Goal: Task Accomplishment & Management: Manage account settings

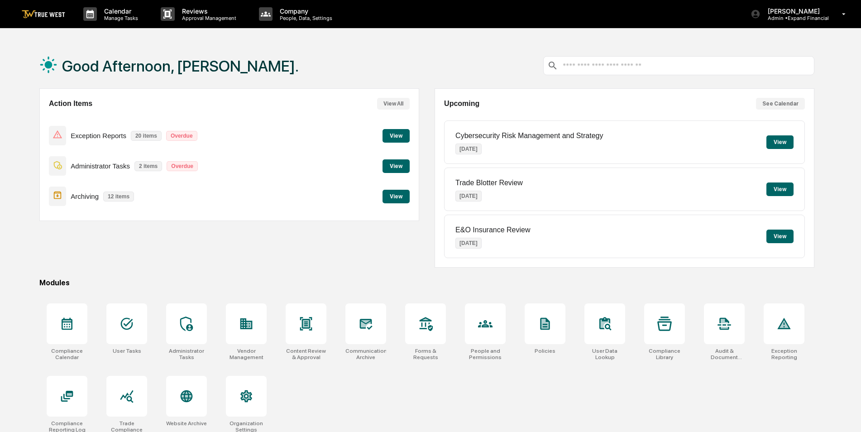
click at [184, 324] on icon at bounding box center [186, 323] width 14 height 14
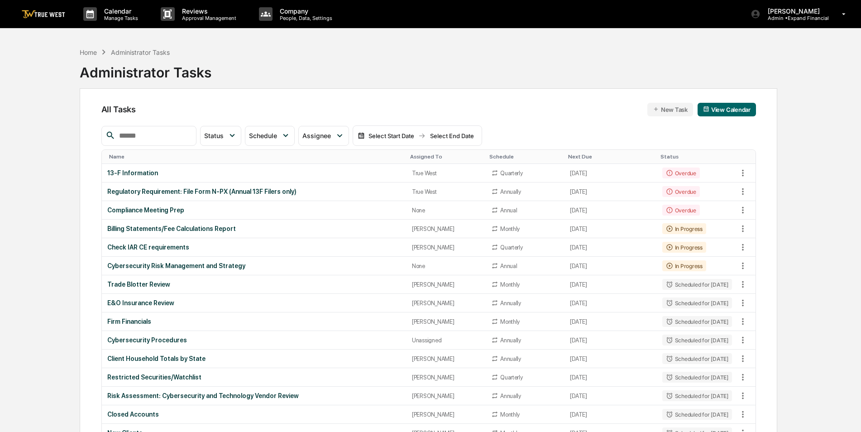
click at [176, 138] on input "text" at bounding box center [153, 136] width 77 height 12
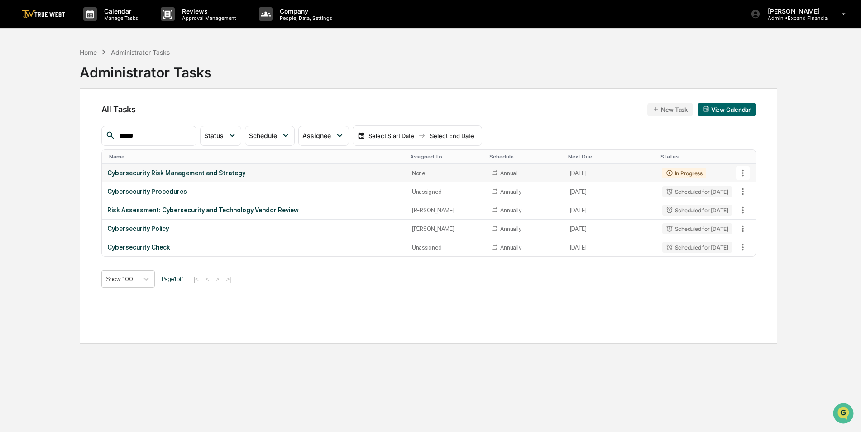
click at [746, 173] on icon at bounding box center [743, 173] width 10 height 10
click at [754, 223] on img at bounding box center [751, 222] width 7 height 7
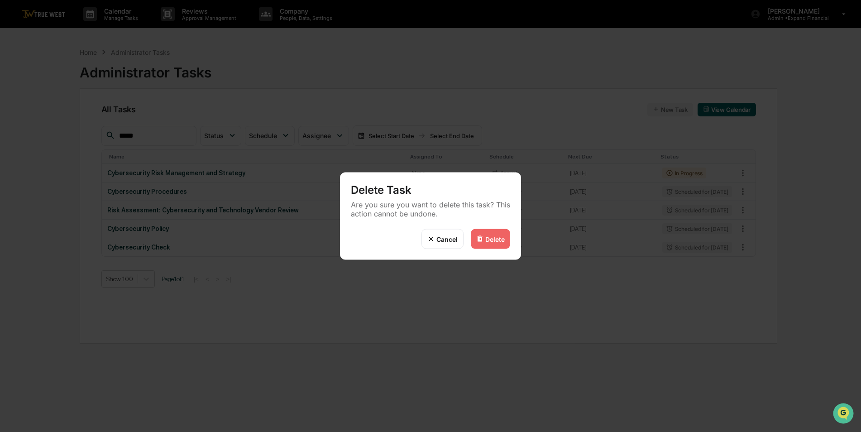
click at [496, 237] on div "Delete" at bounding box center [494, 239] width 19 height 8
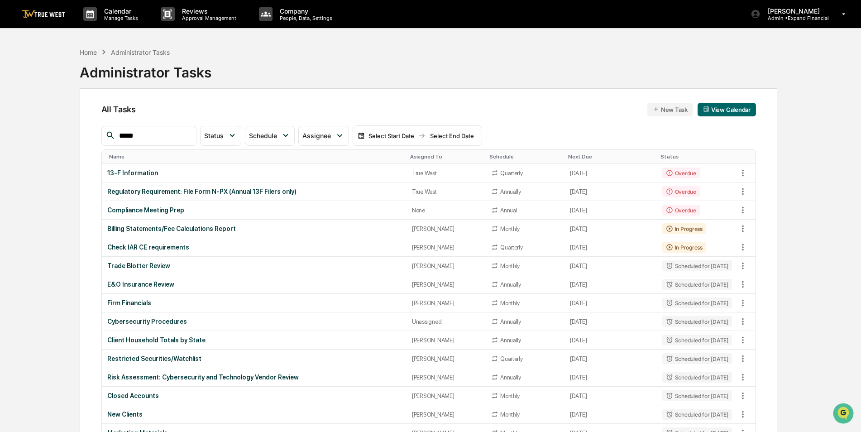
click at [167, 138] on input "*****" at bounding box center [153, 136] width 77 height 12
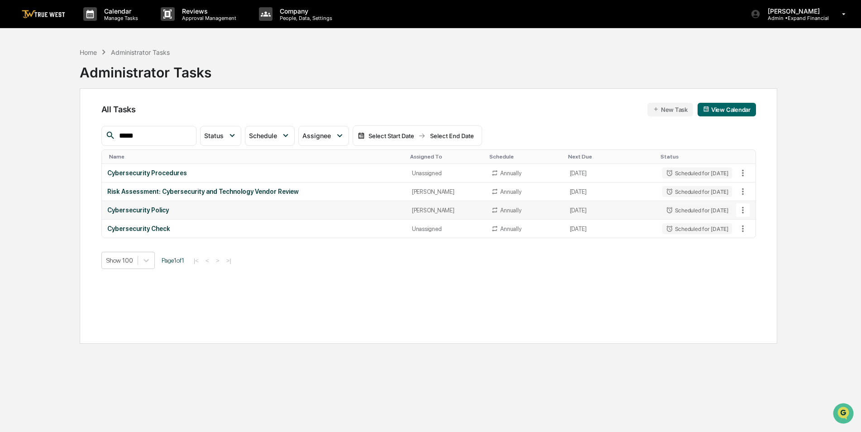
click at [744, 210] on icon at bounding box center [743, 210] width 10 height 10
click at [749, 262] on img at bounding box center [751, 259] width 7 height 7
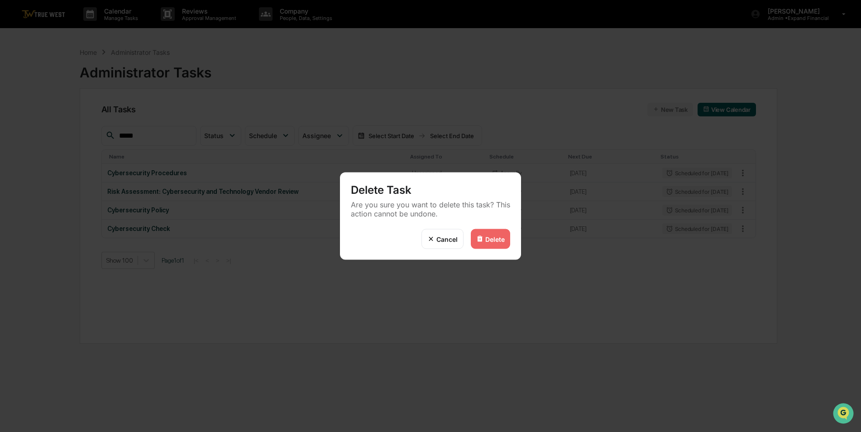
click at [494, 242] on div "Delete" at bounding box center [494, 239] width 19 height 8
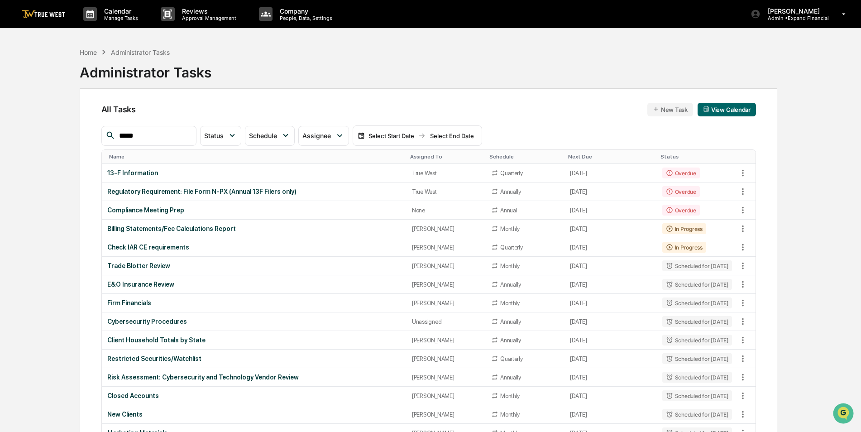
click at [410, 156] on div "Assigned To" at bounding box center [446, 156] width 72 height 6
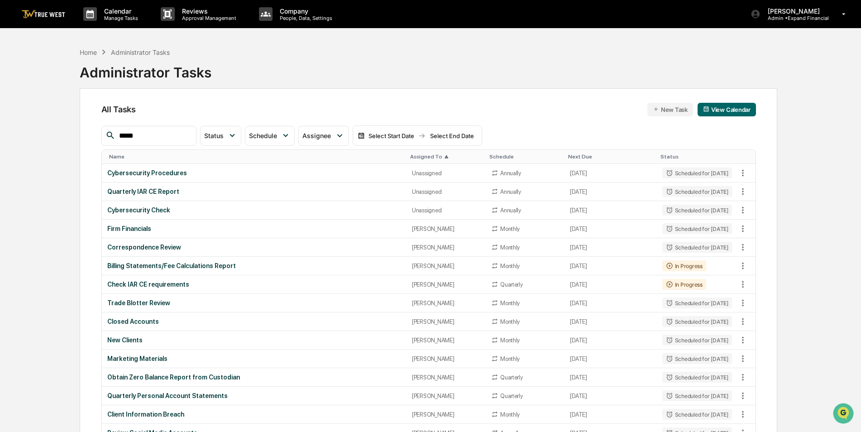
click at [145, 137] on input "*****" at bounding box center [153, 136] width 77 height 12
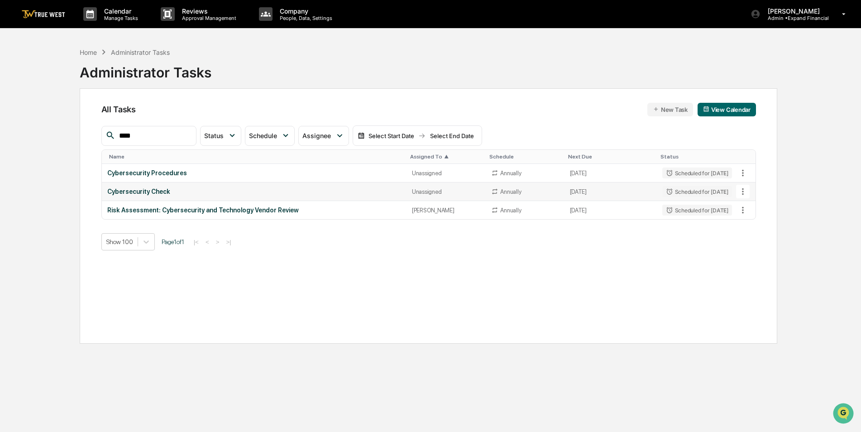
type input "****"
click at [270, 192] on div "Cybersecurity Check" at bounding box center [254, 191] width 294 height 7
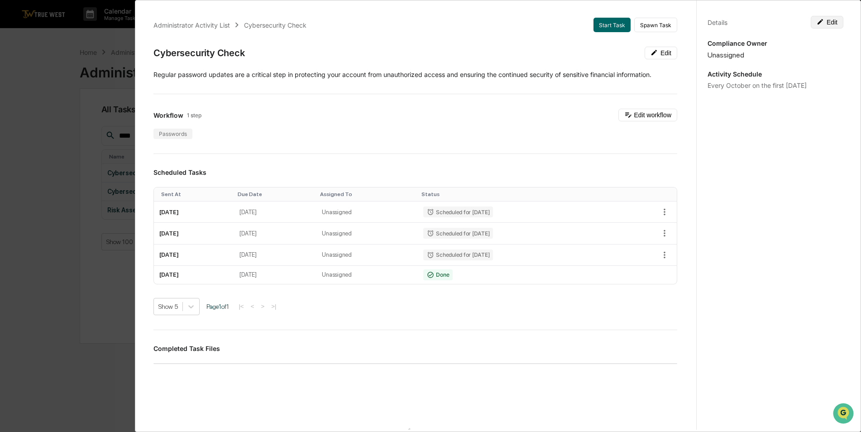
click at [829, 19] on button "Edit" at bounding box center [826, 22] width 33 height 13
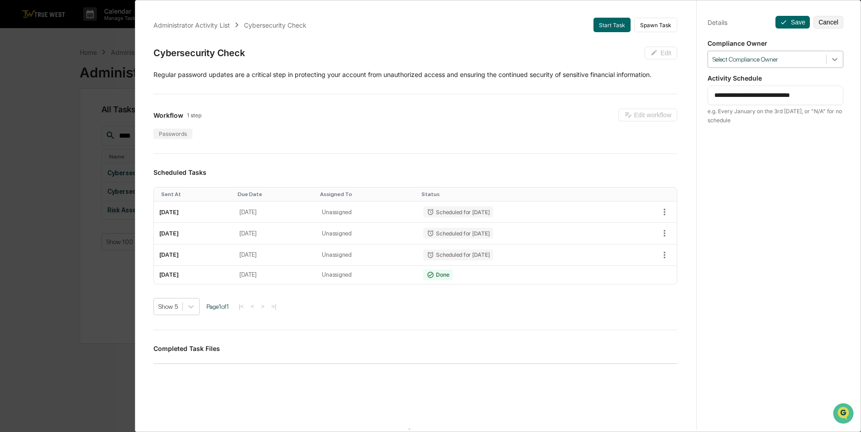
click at [830, 57] on icon at bounding box center [834, 59] width 9 height 9
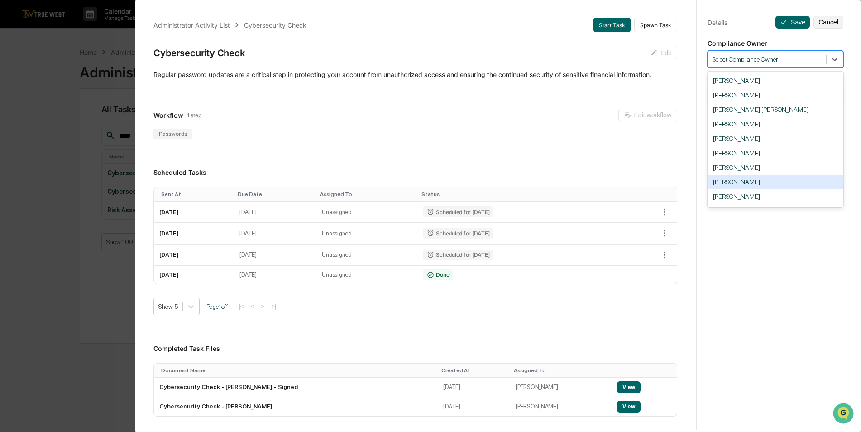
click at [744, 181] on div "[PERSON_NAME]" at bounding box center [775, 182] width 136 height 14
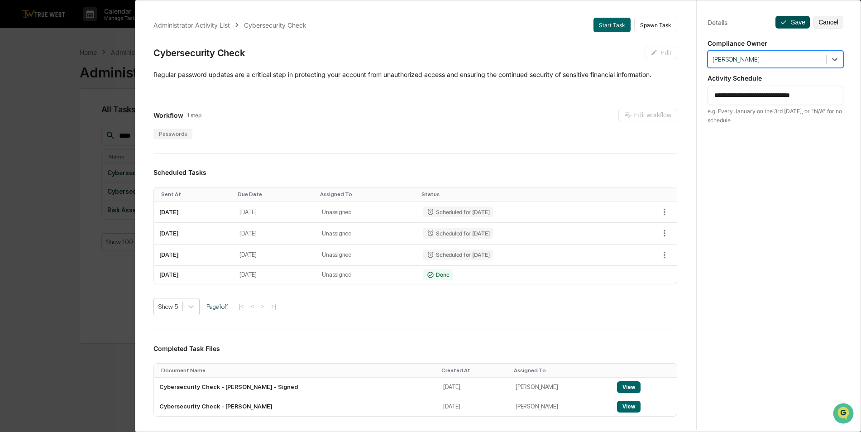
click at [789, 24] on button "Save" at bounding box center [792, 22] width 34 height 13
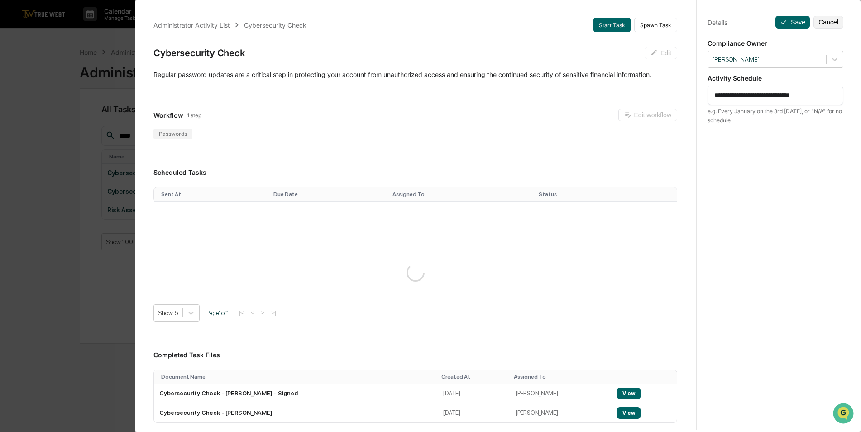
click at [11, 119] on div "**********" at bounding box center [430, 216] width 861 height 432
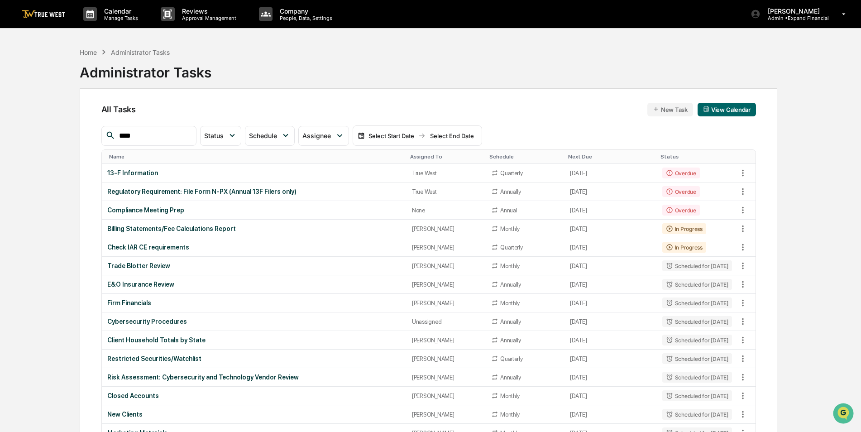
click at [412, 158] on div "Assigned To" at bounding box center [446, 156] width 72 height 6
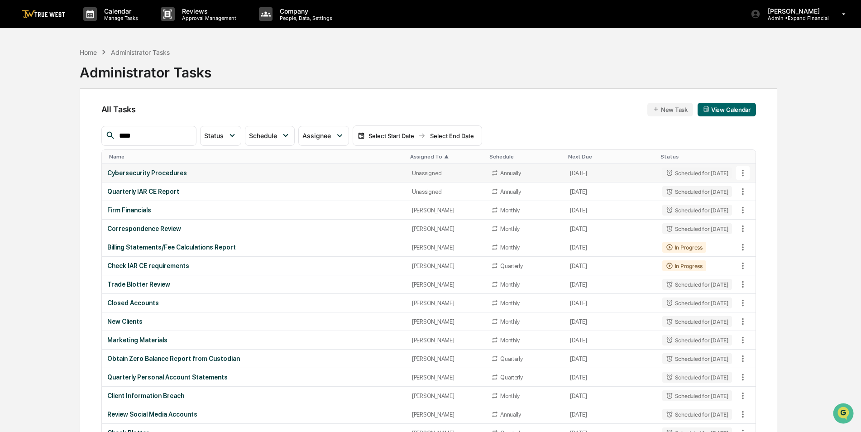
click at [157, 170] on div "Cybersecurity Procedures" at bounding box center [254, 172] width 294 height 7
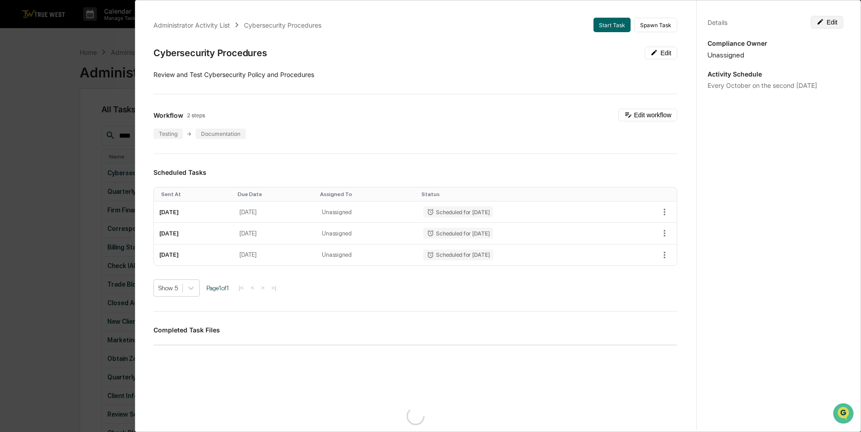
click at [835, 20] on button "Edit" at bounding box center [826, 22] width 33 height 13
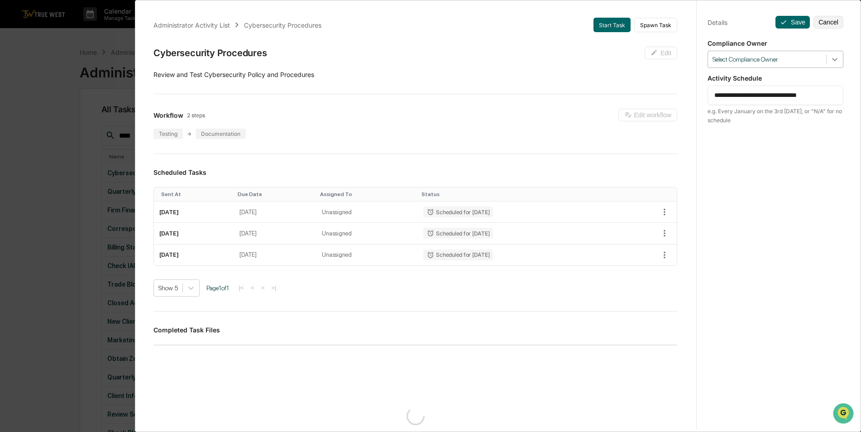
click at [830, 62] on icon at bounding box center [834, 59] width 9 height 9
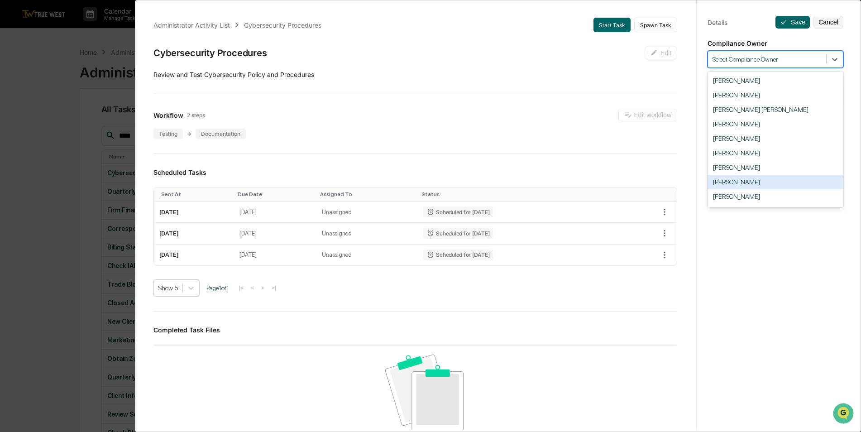
click at [758, 184] on div "[PERSON_NAME]" at bounding box center [775, 182] width 136 height 14
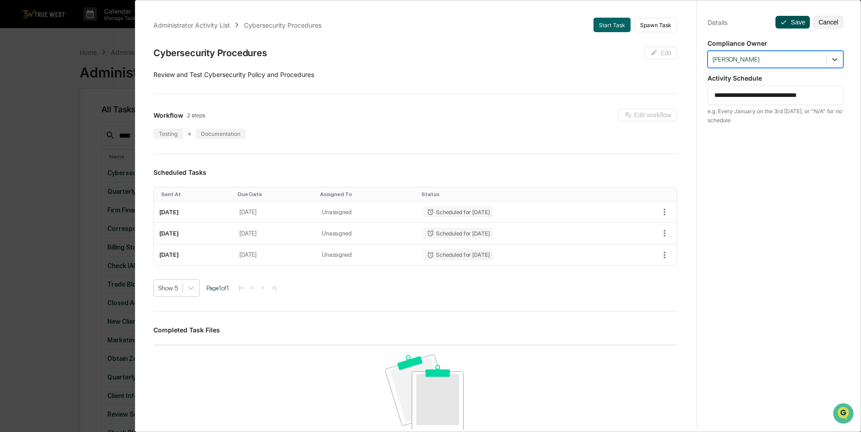
click at [786, 21] on button "Save" at bounding box center [792, 22] width 34 height 13
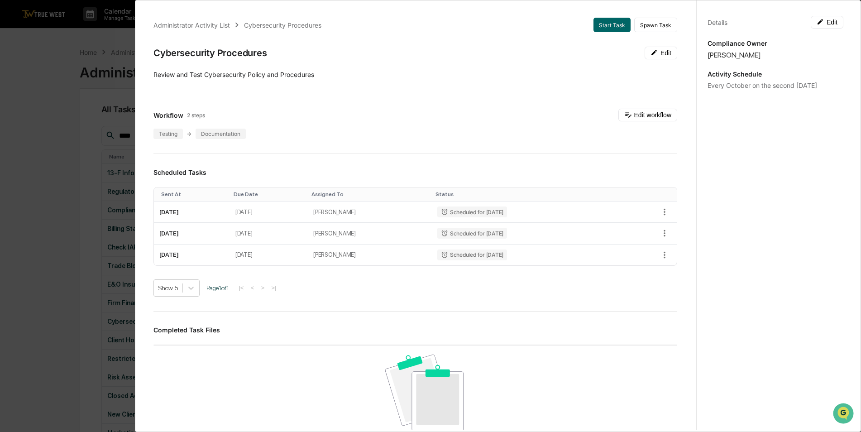
click at [35, 129] on div "Administrator Activity List Cybersecurity Procedures Start Task Spawn Task Cybe…" at bounding box center [430, 216] width 861 height 432
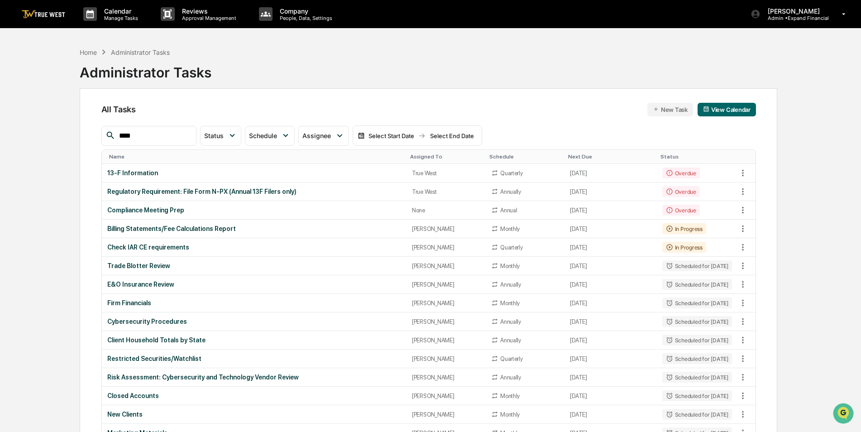
click at [414, 155] on div "Assigned To" at bounding box center [446, 156] width 72 height 6
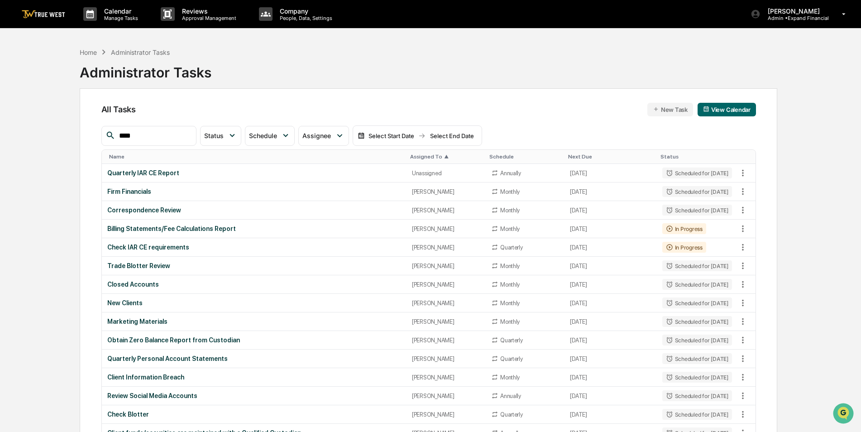
click at [414, 155] on div "Assigned To ▲" at bounding box center [446, 156] width 72 height 6
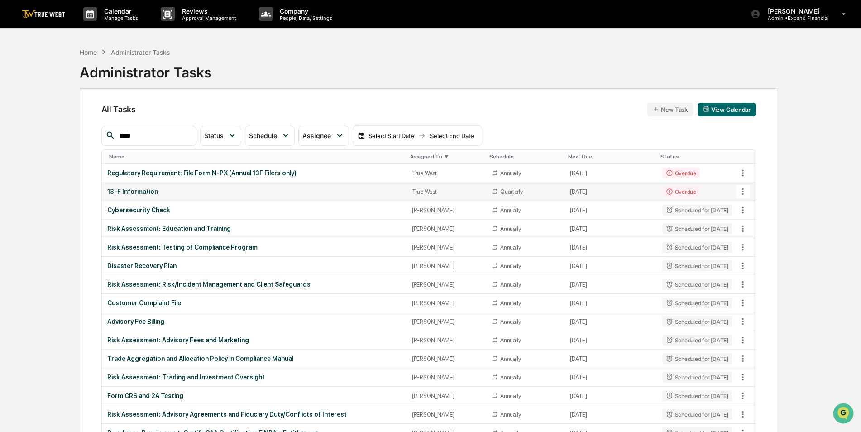
click at [162, 191] on div "13-F Information" at bounding box center [254, 191] width 294 height 7
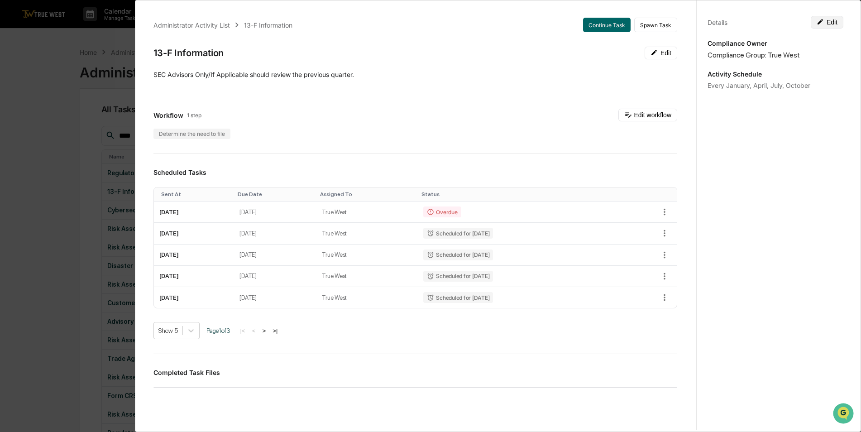
click at [828, 25] on button "Edit" at bounding box center [826, 22] width 33 height 13
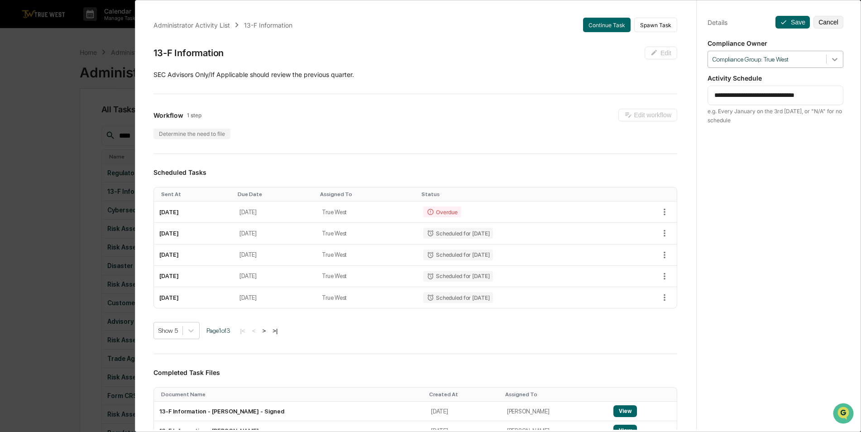
click at [829, 65] on div at bounding box center [834, 59] width 16 height 16
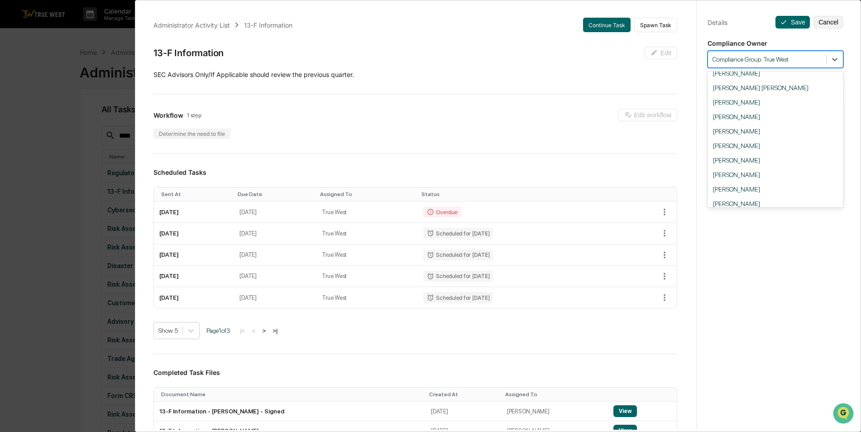
scroll to position [19, 0]
click at [742, 146] on div "[PERSON_NAME]" at bounding box center [775, 148] width 136 height 14
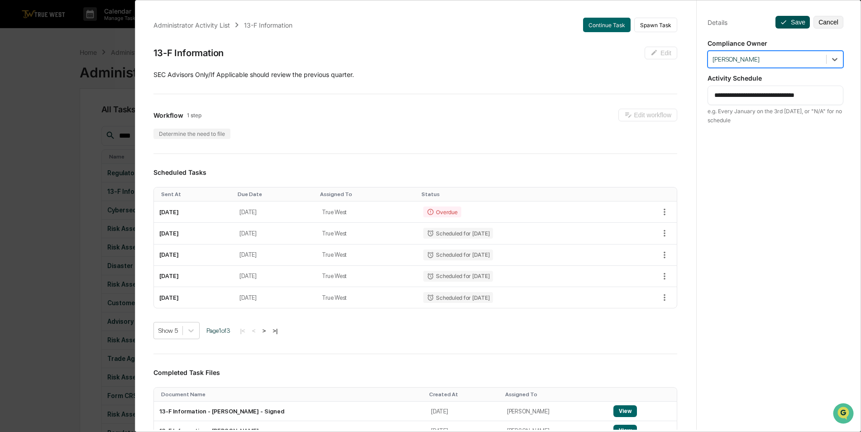
click at [779, 28] on button "Save" at bounding box center [792, 22] width 34 height 13
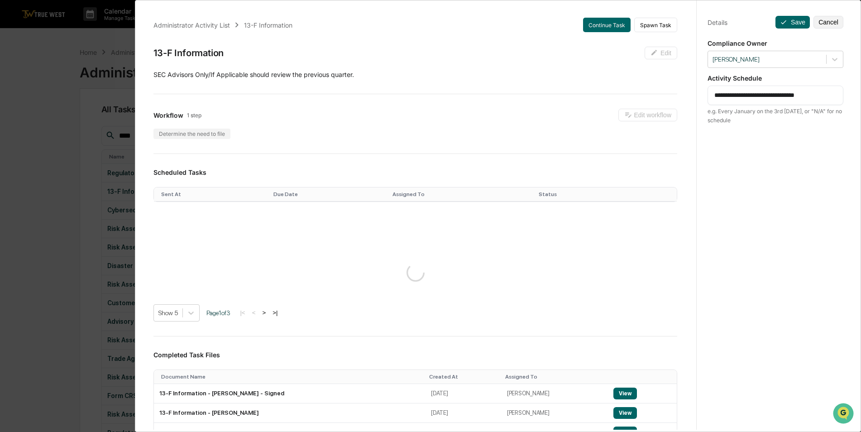
click at [58, 171] on div "**********" at bounding box center [430, 216] width 861 height 432
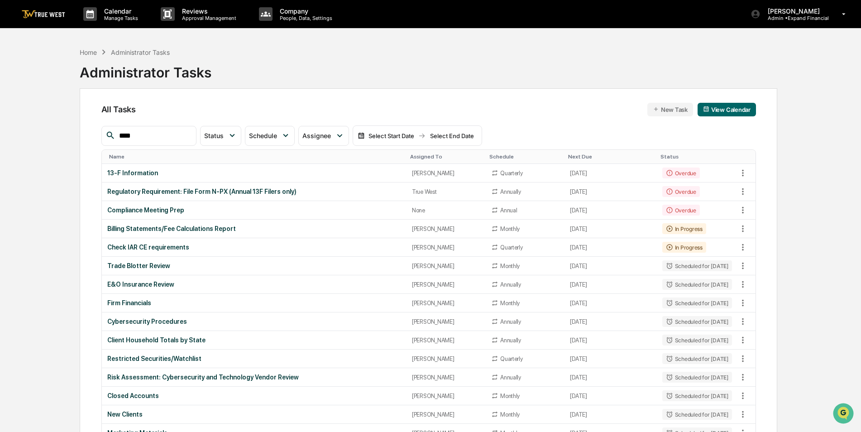
click at [247, 175] on div "13-F Information" at bounding box center [254, 172] width 294 height 7
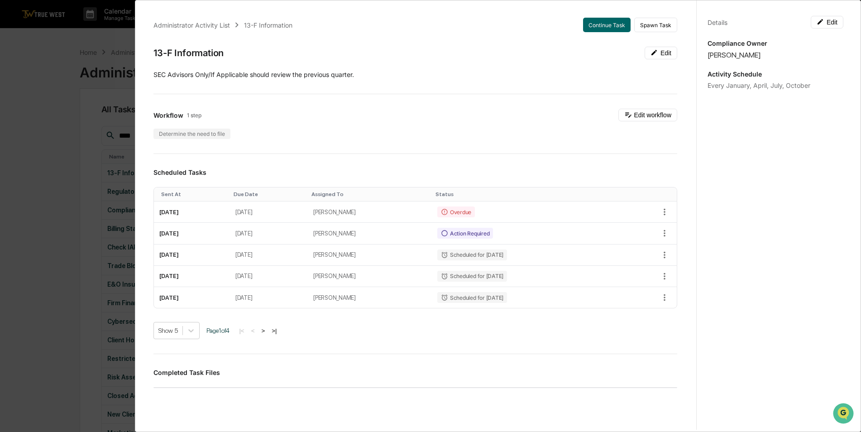
click at [17, 137] on div "Administrator Activity List 13-F Information Continue Task Spawn Task 13-F Info…" at bounding box center [430, 216] width 861 height 432
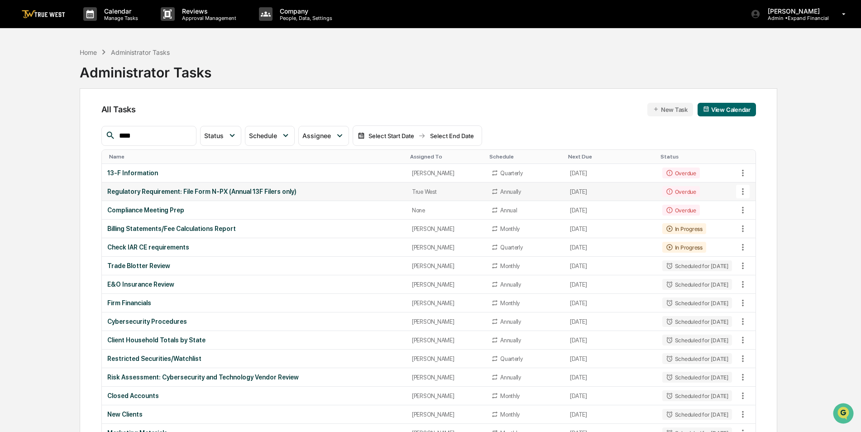
click at [176, 192] on div "Regulatory Requirement: File Form N-PX (Annual 13F Filers only)" at bounding box center [254, 191] width 294 height 7
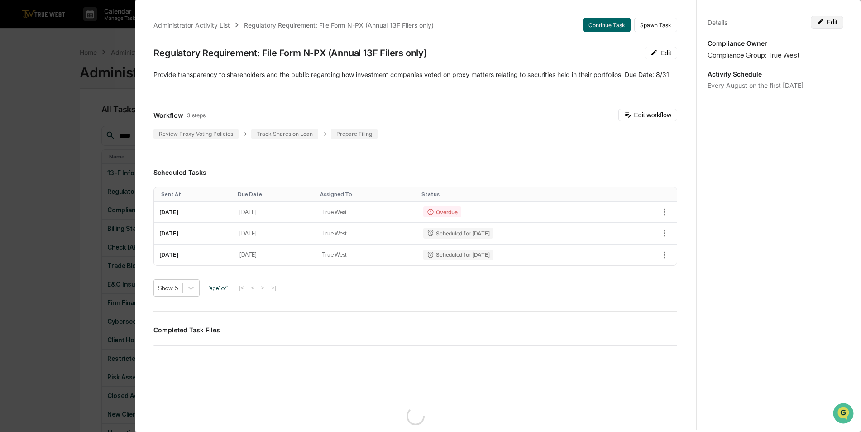
click at [837, 24] on button "Edit" at bounding box center [826, 22] width 33 height 13
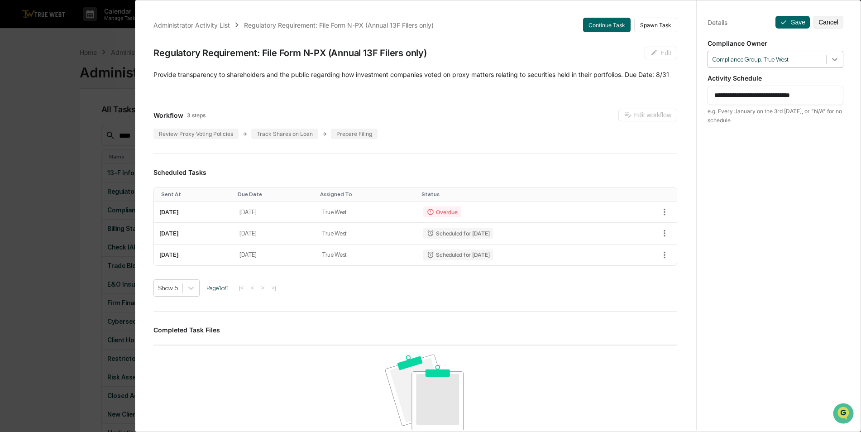
click at [835, 56] on div at bounding box center [834, 59] width 16 height 16
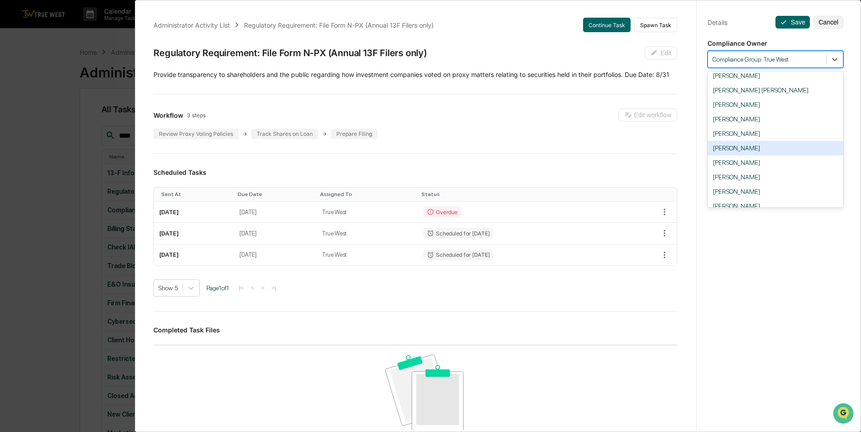
click at [748, 151] on div "[PERSON_NAME]" at bounding box center [775, 148] width 136 height 14
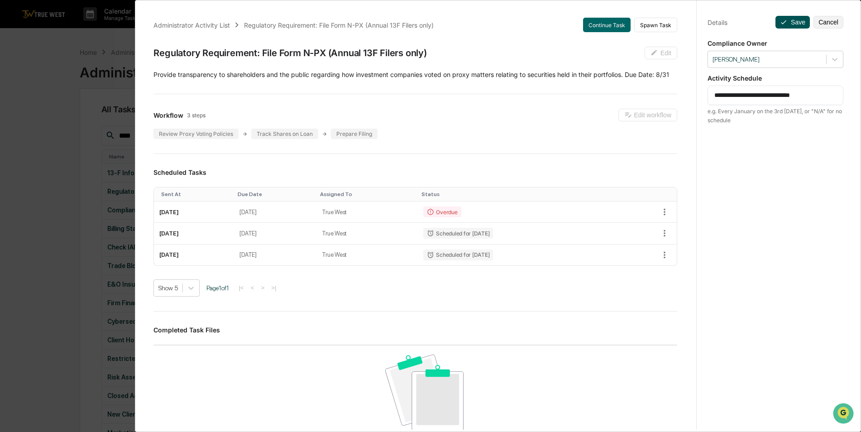
click at [780, 24] on icon at bounding box center [783, 22] width 7 height 7
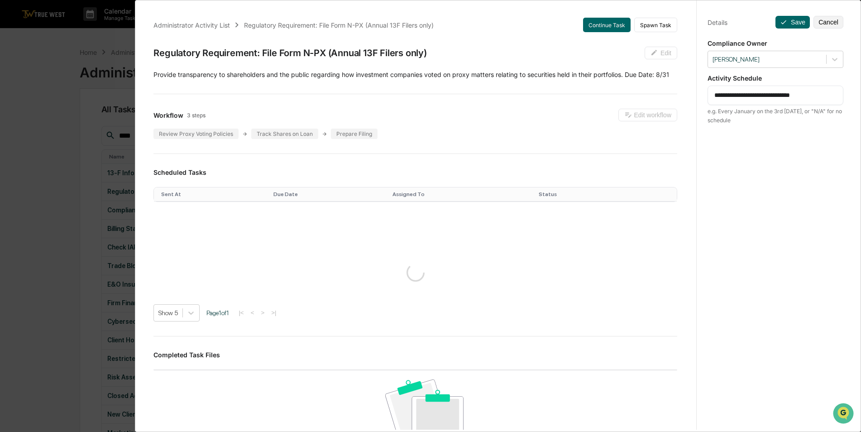
click at [50, 118] on div "**********" at bounding box center [430, 216] width 861 height 432
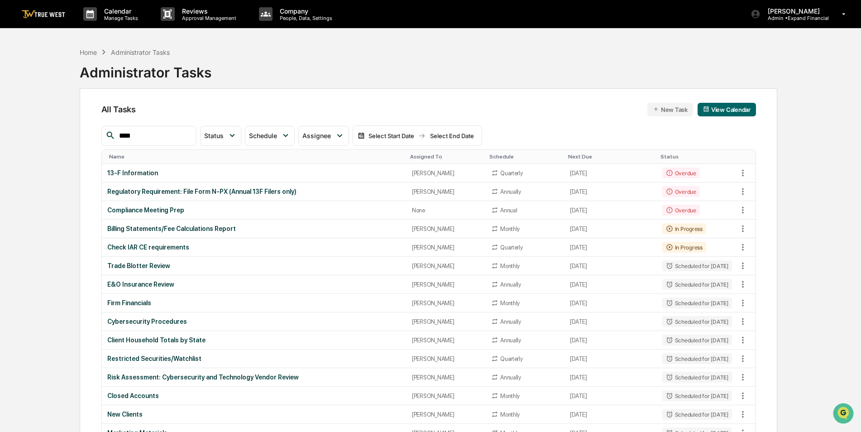
click at [415, 155] on div "Assigned To" at bounding box center [446, 156] width 72 height 6
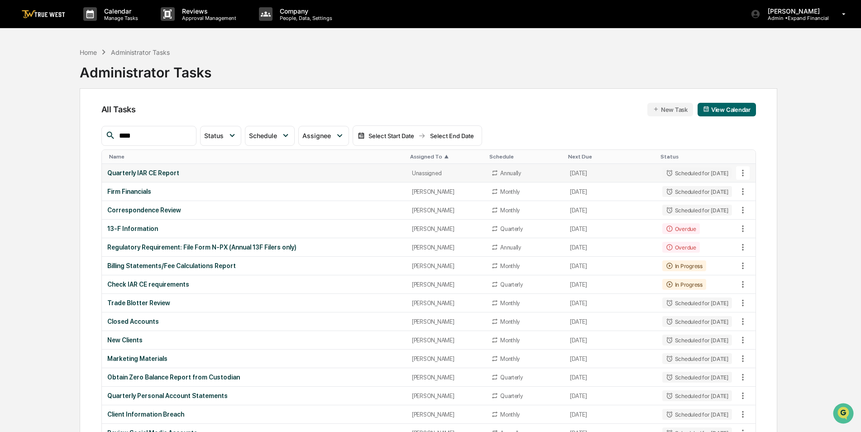
click at [183, 175] on div "Quarterly IAR CE Report" at bounding box center [254, 172] width 294 height 7
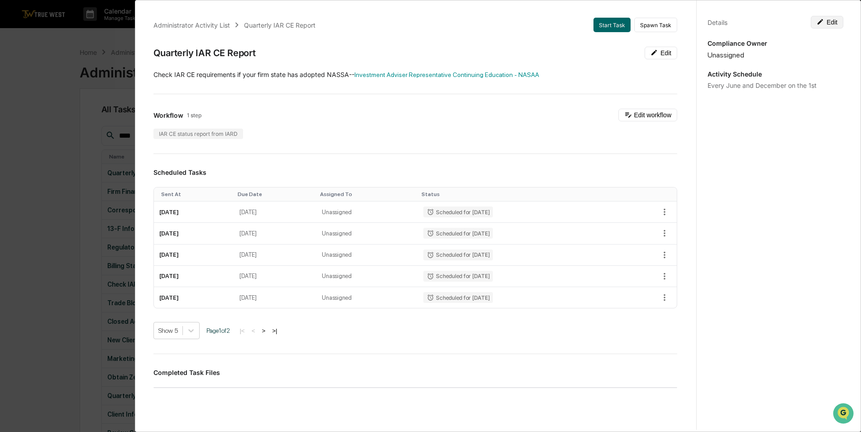
click at [820, 24] on button "Edit" at bounding box center [826, 22] width 33 height 13
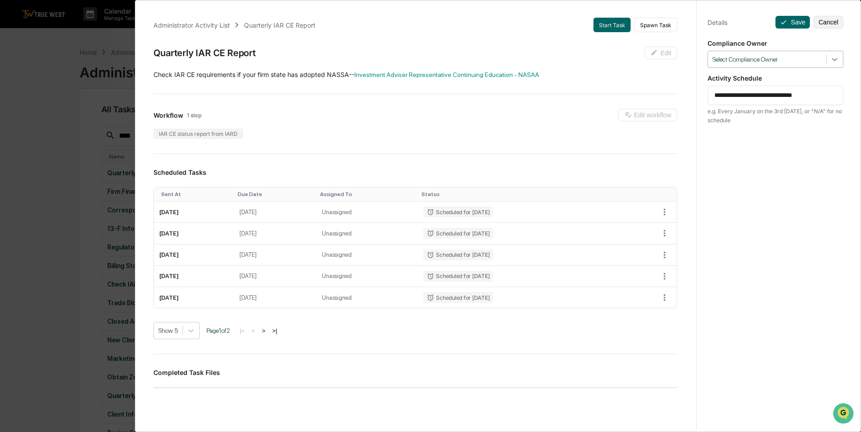
click at [833, 57] on icon at bounding box center [834, 59] width 9 height 9
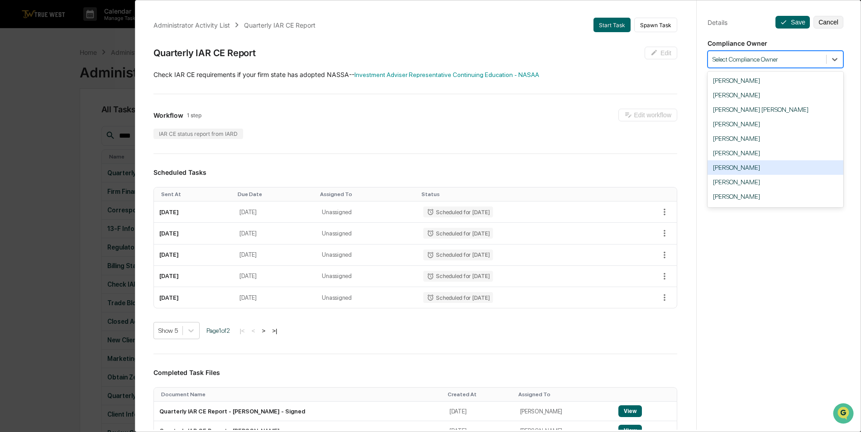
click at [770, 163] on div "[PERSON_NAME]" at bounding box center [775, 167] width 136 height 14
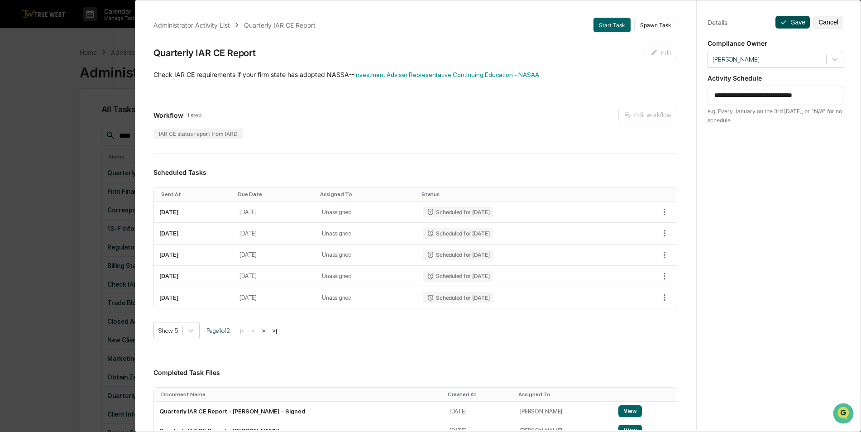
click at [786, 24] on button "Save" at bounding box center [792, 22] width 34 height 13
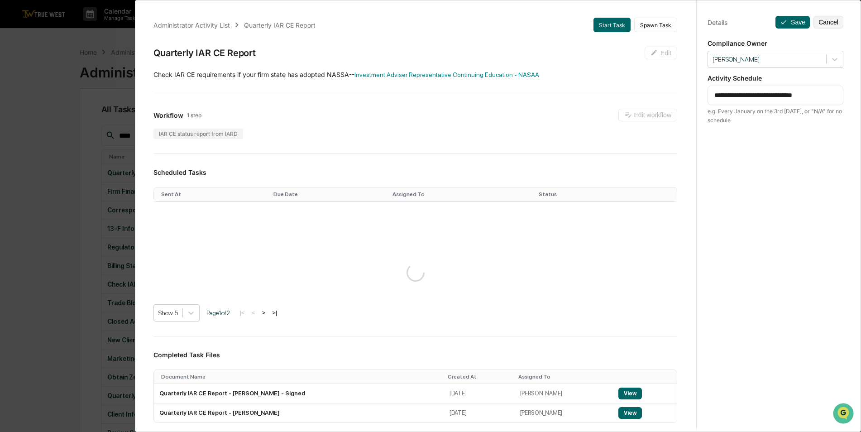
click at [67, 176] on div "**********" at bounding box center [430, 216] width 861 height 432
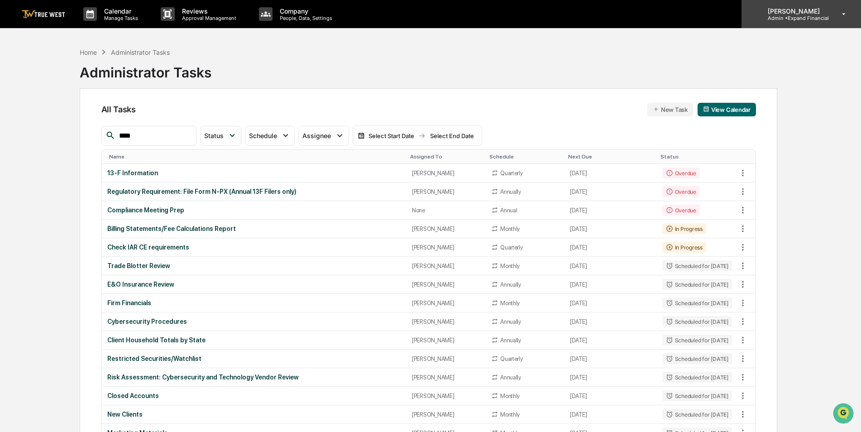
click at [793, 20] on p "Admin • Expand Financial" at bounding box center [794, 18] width 68 height 6
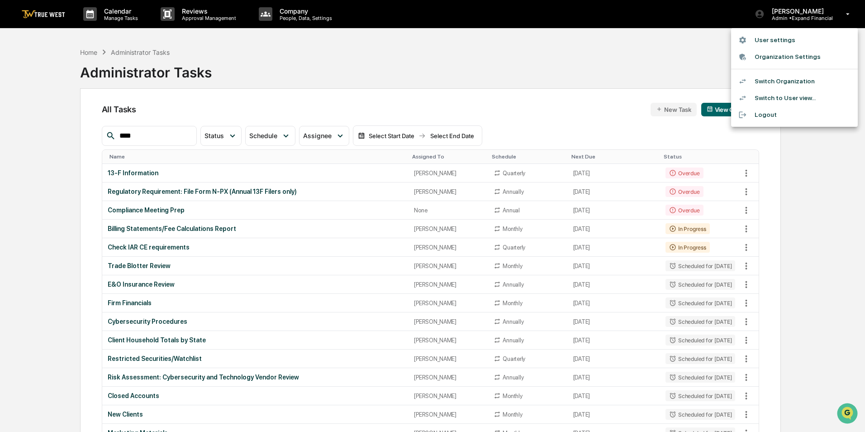
click at [791, 83] on li "Switch Organization" at bounding box center [794, 81] width 127 height 17
